Goal: Check status: Check status

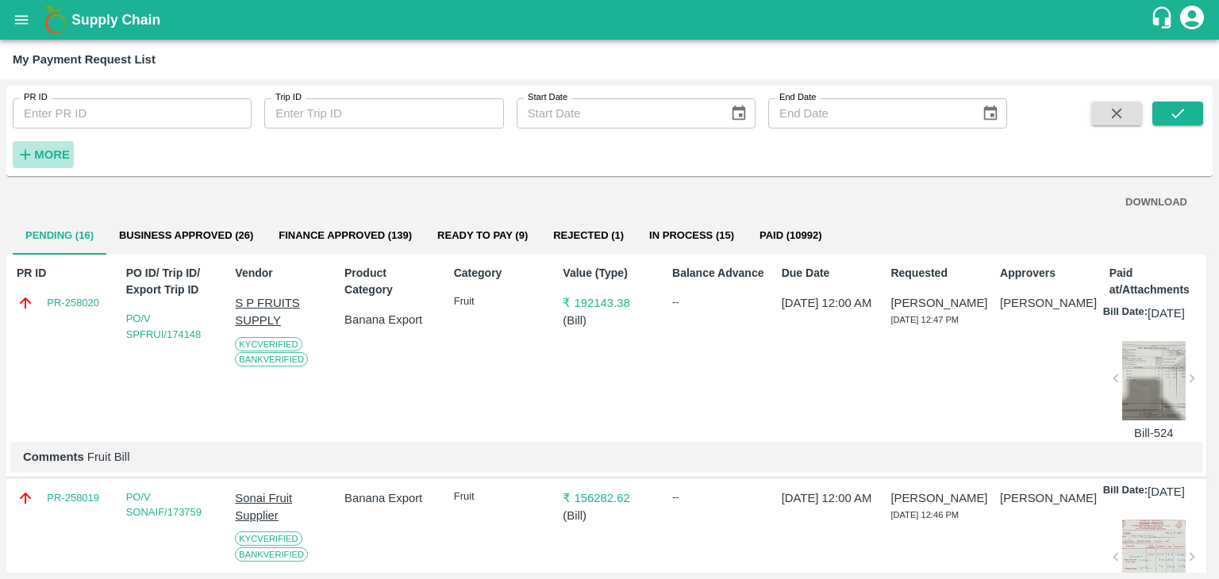
click at [67, 155] on strong "More" at bounding box center [52, 154] width 36 height 13
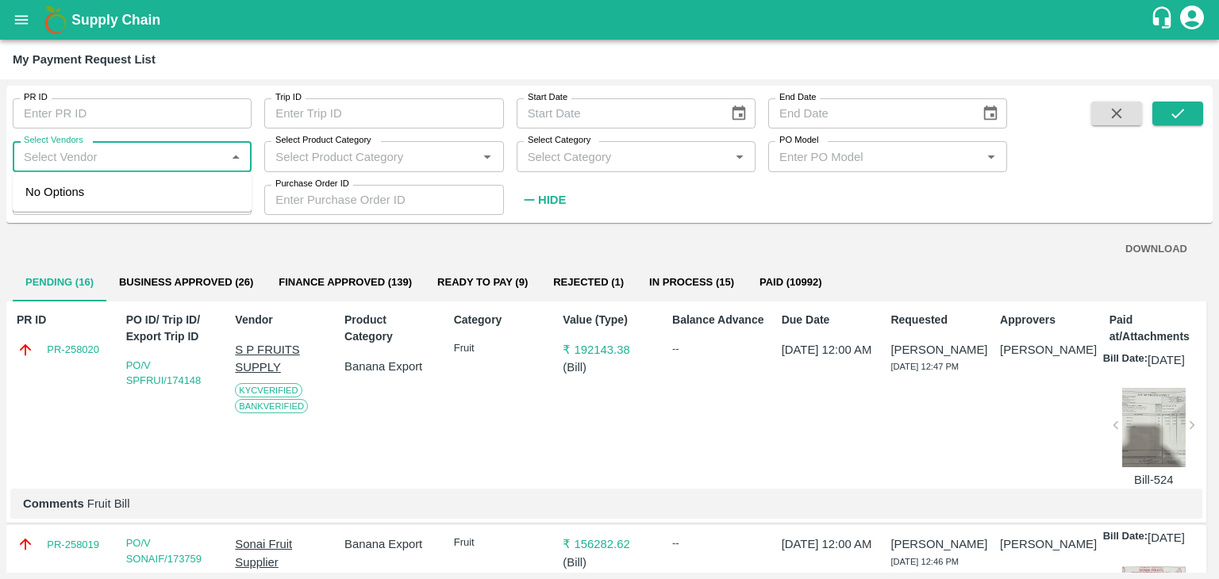
click at [111, 156] on input "Select Vendors" at bounding box center [118, 156] width 203 height 21
type input "r"
click at [126, 183] on div "[PERSON_NAME] Takik-Supplier, Service Provider, Transporter, FGP" at bounding box center [135, 201] width 207 height 36
type input "[PERSON_NAME] Takik-Supplier, Service Provider, Transporter, FGP"
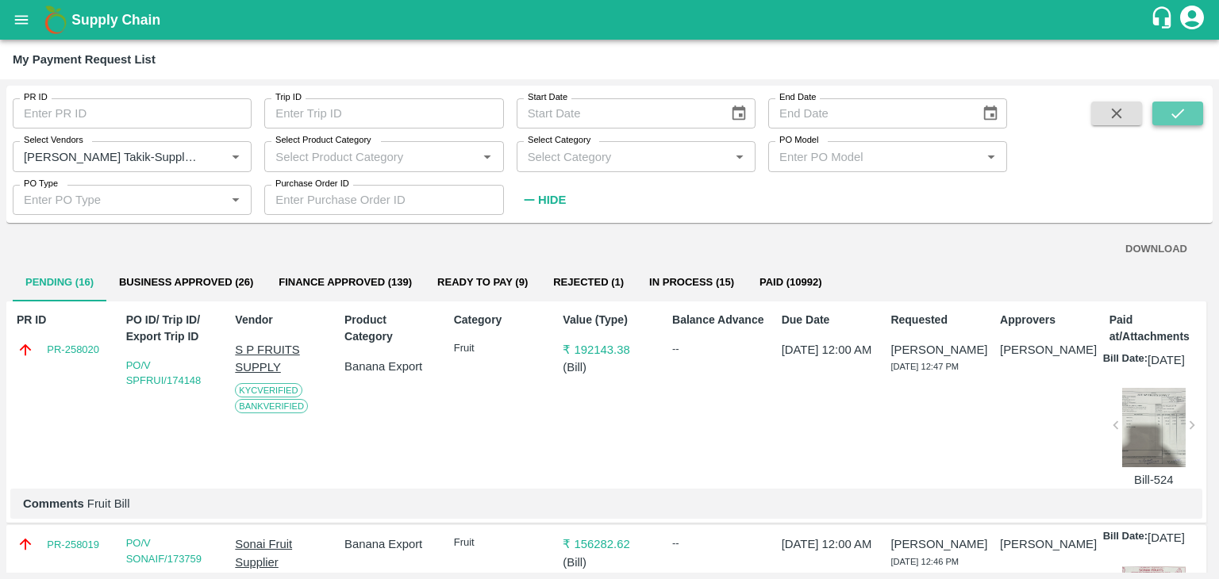
click at [1192, 120] on button "submit" at bounding box center [1177, 114] width 51 height 24
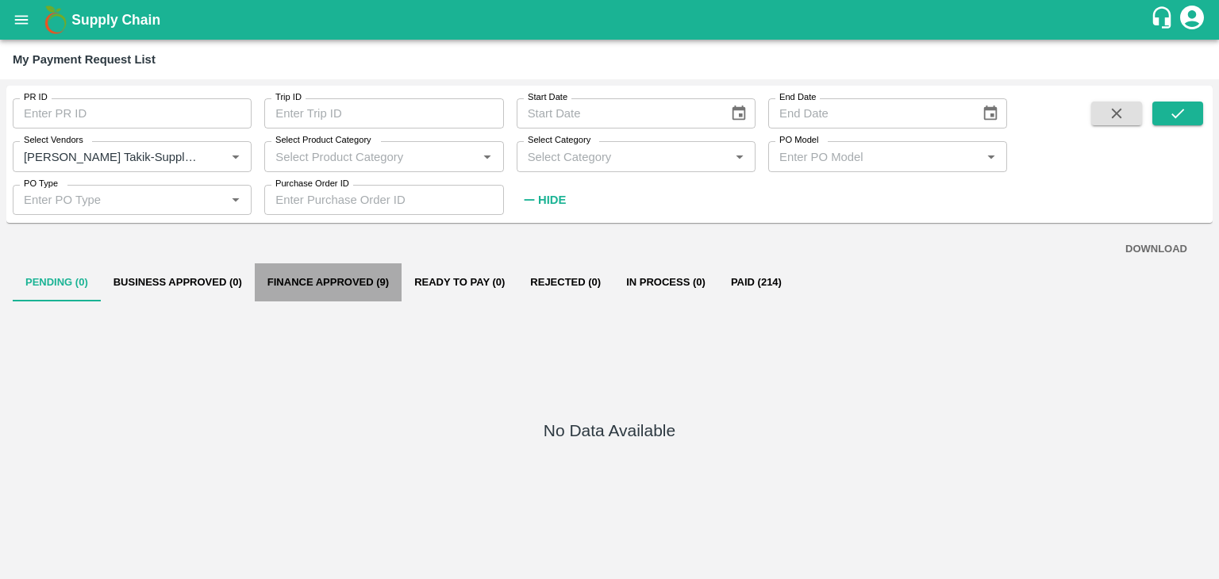
click at [360, 286] on button "Finance Approved (9)" at bounding box center [328, 283] width 147 height 38
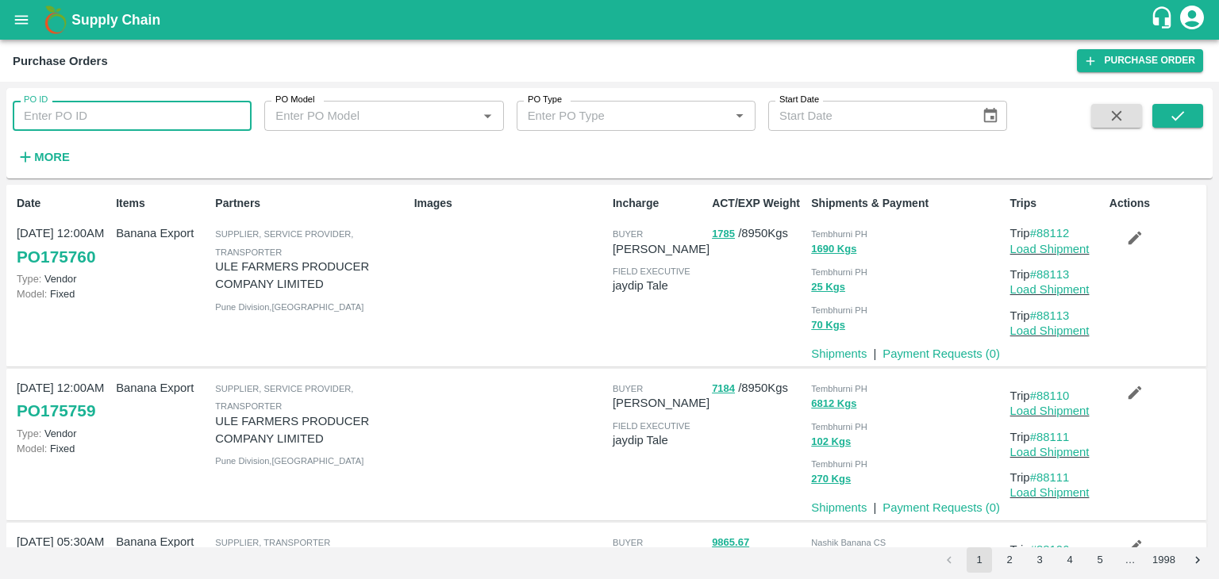
click at [117, 114] on input "PO ID" at bounding box center [132, 116] width 239 height 30
paste input "173615"
click at [1176, 114] on icon "submit" at bounding box center [1177, 115] width 17 height 17
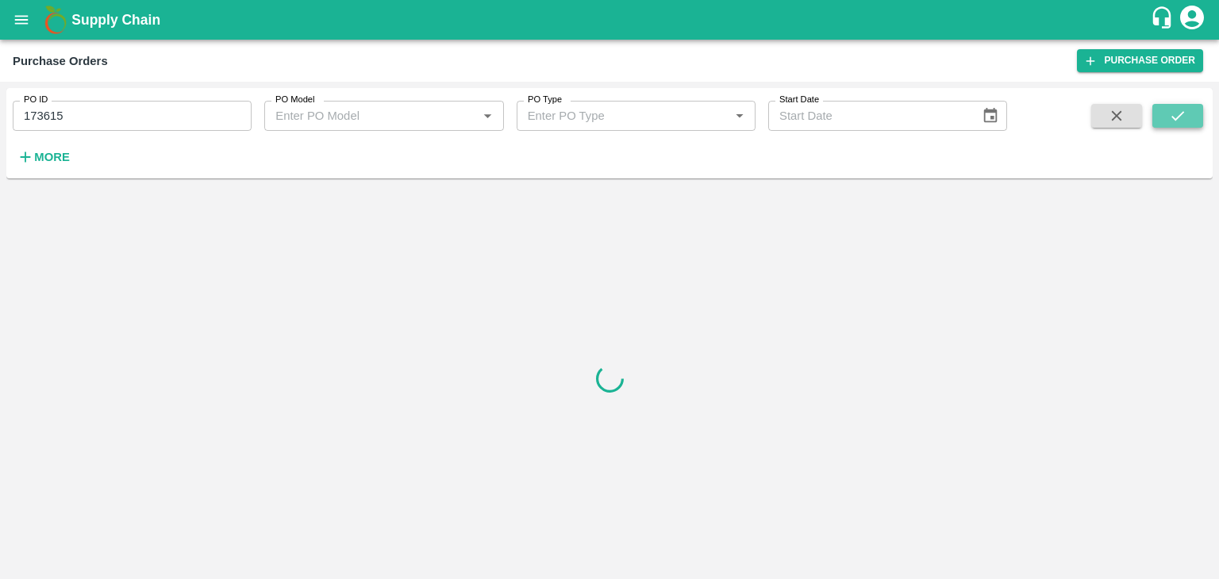
click at [1176, 114] on icon "submit" at bounding box center [1177, 115] width 17 height 17
click at [137, 116] on input "173615" at bounding box center [132, 116] width 239 height 30
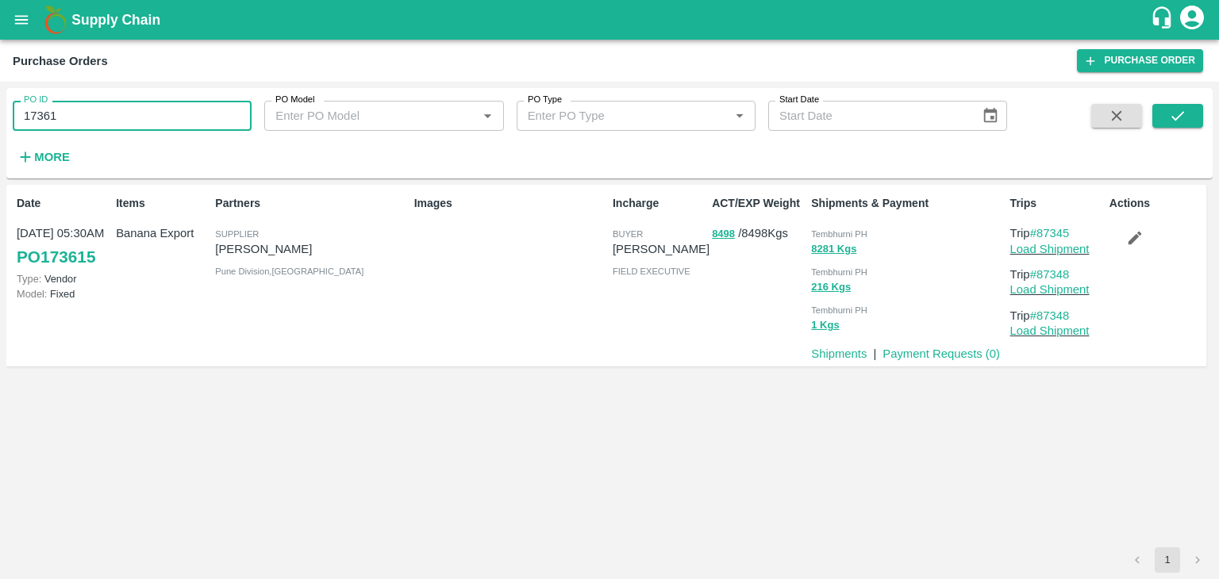
type input "173615"
